Goal: Task Accomplishment & Management: Complete application form

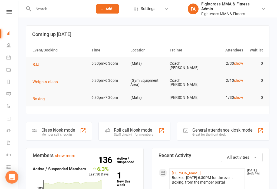
click at [46, 6] on input "text" at bounding box center [60, 9] width 57 height 8
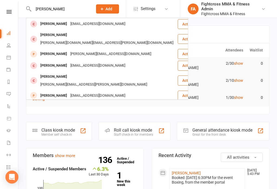
type input "Tim"
click at [91, 50] on div "Tim@gfactor.com" at bounding box center [111, 54] width 84 height 8
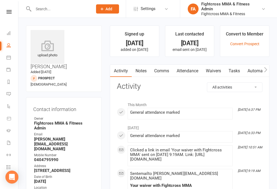
click at [218, 69] on link "Waivers" at bounding box center [213, 71] width 23 height 12
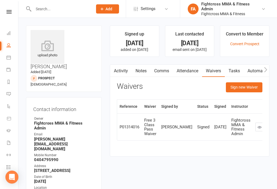
click at [245, 86] on button "Sign new Waiver" at bounding box center [244, 87] width 36 height 10
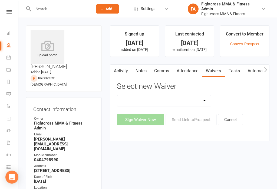
click at [208, 98] on select "10 Class Pass Membership Waiver 14 Day Trial Membership Waiver 14 Day Trial (On…" at bounding box center [164, 100] width 94 height 11
select select "14276"
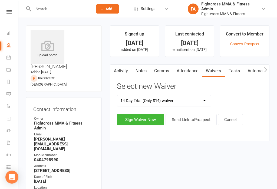
click at [143, 119] on button "Sign Waiver Now" at bounding box center [140, 119] width 47 height 11
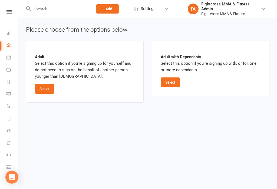
click at [47, 87] on button "Select" at bounding box center [44, 89] width 19 height 10
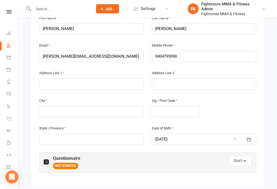
scroll to position [123, 0]
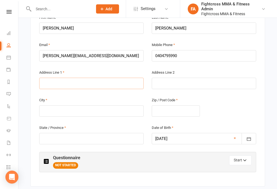
click at [66, 78] on input "text" at bounding box center [91, 83] width 104 height 11
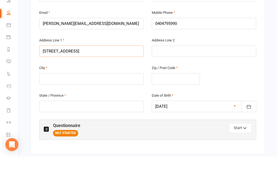
type input "77 Amarina Ave"
click at [95, 105] on input "text" at bounding box center [91, 110] width 104 height 11
type input "Ashgrove"
click at [177, 105] on input "text" at bounding box center [176, 110] width 48 height 11
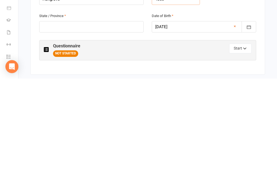
type input "4060"
click at [105, 131] on input "text" at bounding box center [91, 136] width 104 height 11
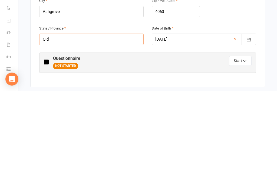
type input "Qld"
click at [240, 154] on button "Start" at bounding box center [240, 159] width 22 height 10
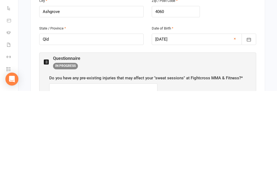
scroll to position [222, 0]
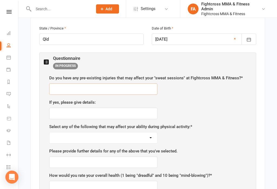
click at [79, 83] on input "text" at bounding box center [103, 88] width 108 height 11
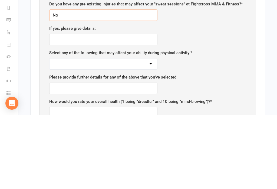
type input "No"
click at [129, 132] on select "None Pregnant/Breastfeeding Recent illness/Surgery Smoker/Vaper Heart Problems …" at bounding box center [103, 137] width 108 height 11
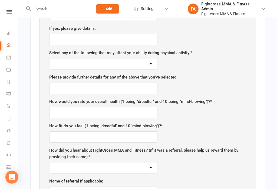
select select "None"
click at [67, 107] on input "text" at bounding box center [103, 112] width 108 height 11
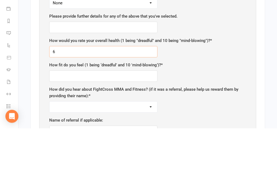
type input "6"
click at [124, 131] on input "text" at bounding box center [103, 136] width 108 height 11
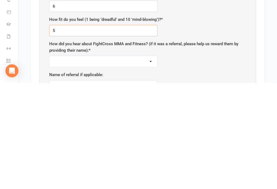
type input "5"
click at [191, 147] on div "How did you hear about FightCross MMA and Fitness? (if it was a referral, pleas…" at bounding box center [147, 160] width 197 height 26
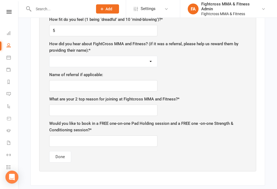
click at [134, 57] on select "Google search Google ad Facebook Instagram Word of mouth Referral Other Google …" at bounding box center [103, 61] width 108 height 11
select select "Google maps"
click at [114, 104] on input "text" at bounding box center [103, 109] width 108 height 11
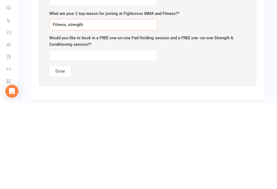
type input "Fitness, strength"
click at [91, 135] on input "text" at bounding box center [103, 140] width 108 height 11
type input "Yes"
click at [61, 151] on button "Done" at bounding box center [60, 156] width 22 height 11
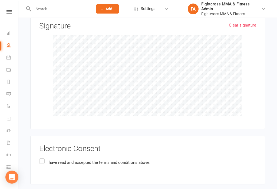
scroll to position [793, 0]
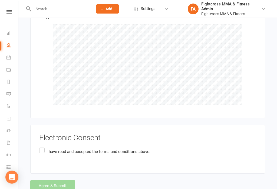
click at [42, 146] on label "I have read and accepted the terms and conditions above." at bounding box center [94, 151] width 111 height 11
click at [42, 146] on input "I have read and accepted the terms and conditions above." at bounding box center [41, 146] width 4 height 0
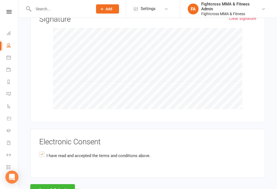
click at [59, 184] on button "Agree & Submit" at bounding box center [52, 189] width 45 height 11
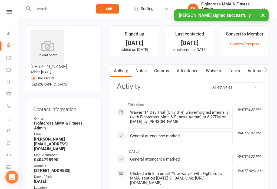
click at [40, 45] on icon at bounding box center [48, 45] width 34 height 11
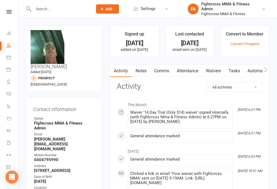
click at [11, 13] on icon at bounding box center [8, 12] width 5 height 4
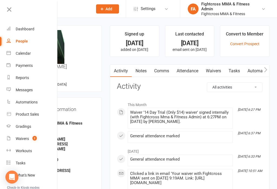
click at [19, 28] on div "Dashboard" at bounding box center [25, 29] width 19 height 4
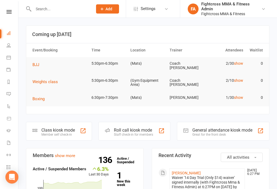
click at [216, 127] on div "General attendance kiosk mode" at bounding box center [222, 129] width 60 height 5
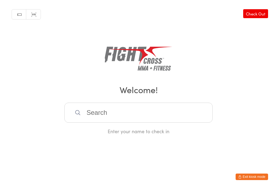
click at [162, 114] on input "search" at bounding box center [138, 112] width 148 height 20
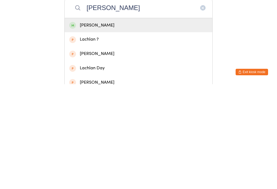
type input "[PERSON_NAME]"
click at [119, 126] on div "[PERSON_NAME]" at bounding box center [138, 129] width 138 height 7
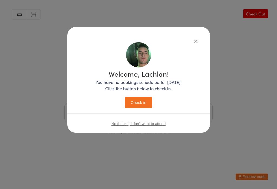
click at [137, 103] on button "Check in" at bounding box center [138, 102] width 27 height 11
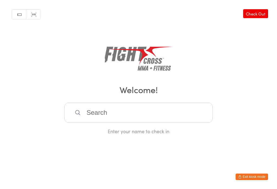
click at [255, 177] on button "Exit kiosk mode" at bounding box center [251, 176] width 32 height 6
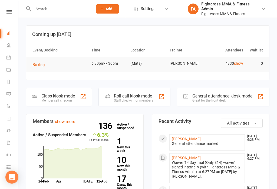
click at [106, 8] on span "Add" at bounding box center [108, 9] width 7 height 4
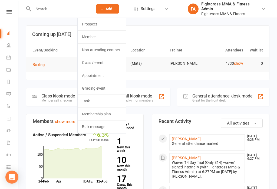
click at [91, 22] on link "Prospect" at bounding box center [102, 24] width 48 height 12
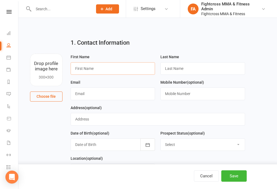
click at [117, 72] on input "text" at bounding box center [113, 68] width 85 height 12
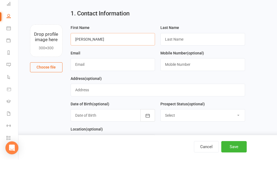
type input "[PERSON_NAME]"
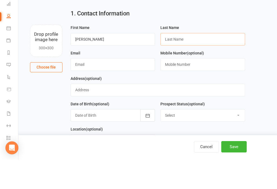
click at [197, 62] on input "text" at bounding box center [202, 68] width 85 height 12
type input "Crapp"
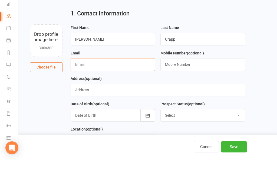
click at [108, 87] on input "text" at bounding box center [113, 93] width 85 height 12
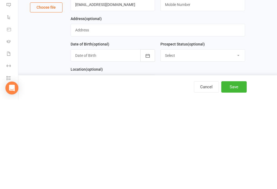
scroll to position [84, 0]
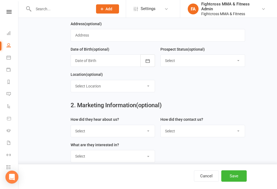
type input "[EMAIL_ADDRESS][DOMAIN_NAME]"
click at [241, 181] on button "Save" at bounding box center [233, 175] width 25 height 11
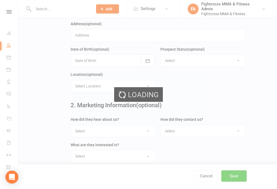
scroll to position [0, 0]
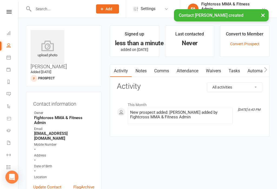
click at [218, 67] on link "Waivers" at bounding box center [213, 71] width 23 height 12
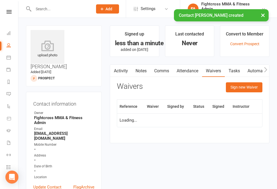
scroll to position [8, 0]
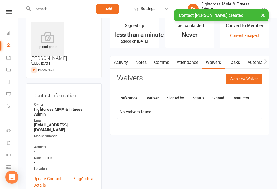
click at [248, 76] on button "Sign new Waiver" at bounding box center [244, 79] width 36 height 10
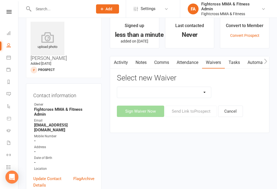
click at [208, 93] on select "10 Class Pass Membership Waiver 14 Day Trial Membership Waiver 14 Day Trial (On…" at bounding box center [164, 92] width 94 height 11
select select "7967"
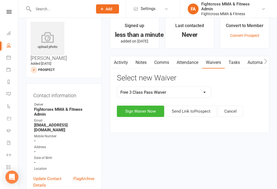
click at [141, 111] on button "Sign Waiver Now" at bounding box center [140, 110] width 47 height 11
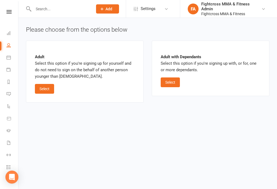
click at [45, 87] on button "Select" at bounding box center [44, 89] width 19 height 10
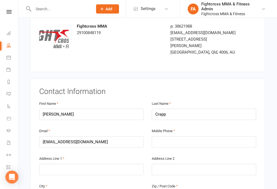
scroll to position [38, 0]
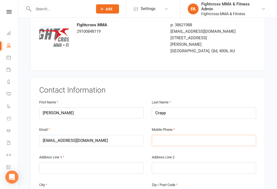
click at [182, 135] on input "text" at bounding box center [204, 140] width 104 height 11
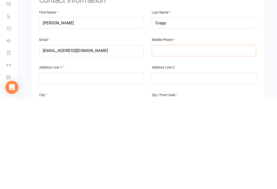
type input "P"
type input "0400970408"
click at [103, 162] on input "text" at bounding box center [91, 167] width 104 height 11
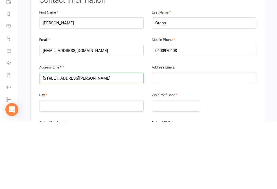
scroll to position [70, 0]
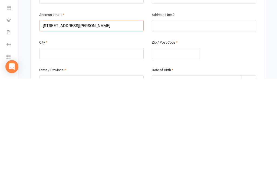
type input "[STREET_ADDRESS][PERSON_NAME]"
click at [99, 158] on input "text" at bounding box center [91, 163] width 104 height 11
type input "[GEOGRAPHIC_DATA]"
click at [182, 158] on input "text" at bounding box center [176, 163] width 48 height 11
type input "4006"
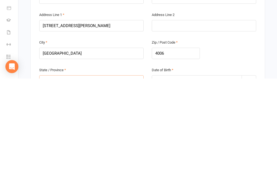
click at [99, 185] on input "text" at bounding box center [91, 190] width 104 height 11
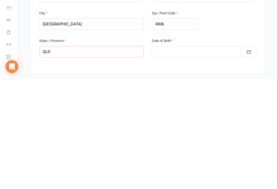
type input "QLD"
click at [196, 156] on div at bounding box center [204, 161] width 104 height 11
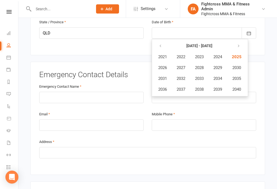
click at [205, 41] on button "[DATE] - [DATE]" at bounding box center [199, 46] width 54 height 10
click at [161, 44] on icon "button" at bounding box center [160, 46] width 4 height 4
click at [160, 44] on icon "button" at bounding box center [160, 46] width 4 height 4
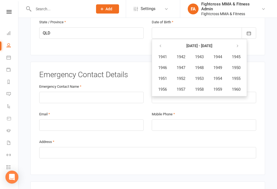
click at [239, 44] on icon "button" at bounding box center [237, 46] width 4 height 4
click at [238, 44] on icon "button" at bounding box center [237, 46] width 4 height 4
click at [239, 44] on icon "button" at bounding box center [237, 46] width 4 height 4
click at [240, 54] on span "2005" at bounding box center [236, 56] width 9 height 5
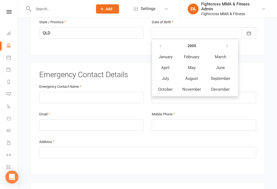
click at [170, 62] on button "April" at bounding box center [166, 67] width 24 height 10
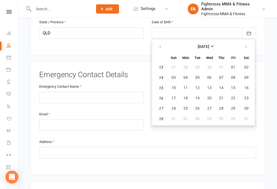
click at [208, 96] on span "20" at bounding box center [209, 98] width 4 height 4
type input "[DATE]"
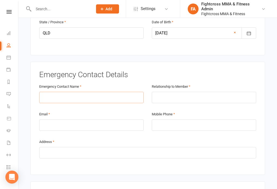
click at [109, 92] on input "text" at bounding box center [91, 97] width 104 height 11
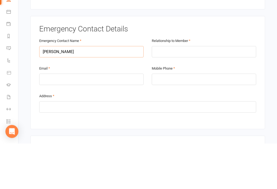
type input "[PERSON_NAME]"
click at [203, 92] on input "text" at bounding box center [204, 97] width 104 height 11
type input "Father"
click at [112, 119] on input "email" at bounding box center [91, 124] width 104 height 11
type input "[EMAIL_ADDRESS][DOMAIN_NAME]"
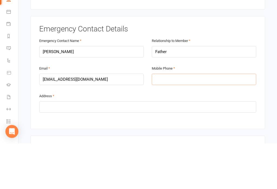
click at [206, 119] on input "tel" at bounding box center [204, 124] width 104 height 11
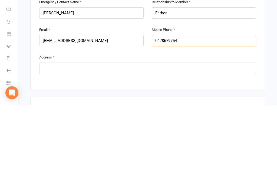
type input "0428679754"
click at [132, 147] on input "text" at bounding box center [147, 152] width 217 height 11
type input "I"
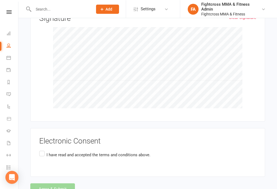
scroll to position [598, 0]
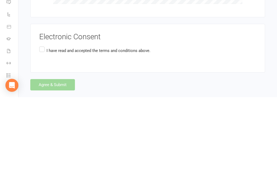
type input "[STREET_ADDRESS][PERSON_NAME]"
click at [39, 137] on label "I have read and accepted the terms and conditions above." at bounding box center [94, 142] width 111 height 11
click at [39, 137] on input "I have read and accepted the terms and conditions above." at bounding box center [41, 137] width 4 height 0
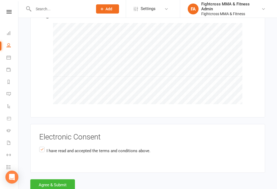
click at [59, 179] on button "Agree & Submit" at bounding box center [52, 184] width 45 height 11
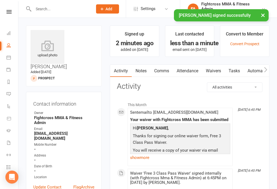
click at [7, 9] on div "× [PERSON_NAME] signed successfully" at bounding box center [135, 9] width 270 height 0
click at [11, 9] on div "× [PERSON_NAME] signed successfully" at bounding box center [135, 9] width 270 height 0
click at [9, 9] on div "× [PERSON_NAME] signed successfully" at bounding box center [135, 9] width 270 height 0
click at [12, 9] on div "× [PERSON_NAME] signed successfully" at bounding box center [135, 9] width 270 height 0
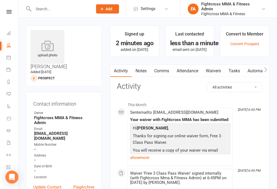
click at [11, 11] on icon at bounding box center [8, 12] width 5 height 4
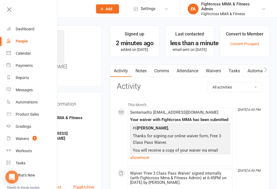
click at [32, 26] on link "Dashboard" at bounding box center [31, 29] width 51 height 12
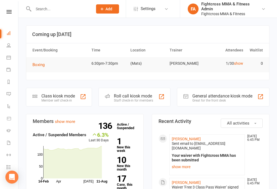
click at [224, 99] on div "Great for the front desk" at bounding box center [222, 100] width 60 height 4
